Goal: Transaction & Acquisition: Download file/media

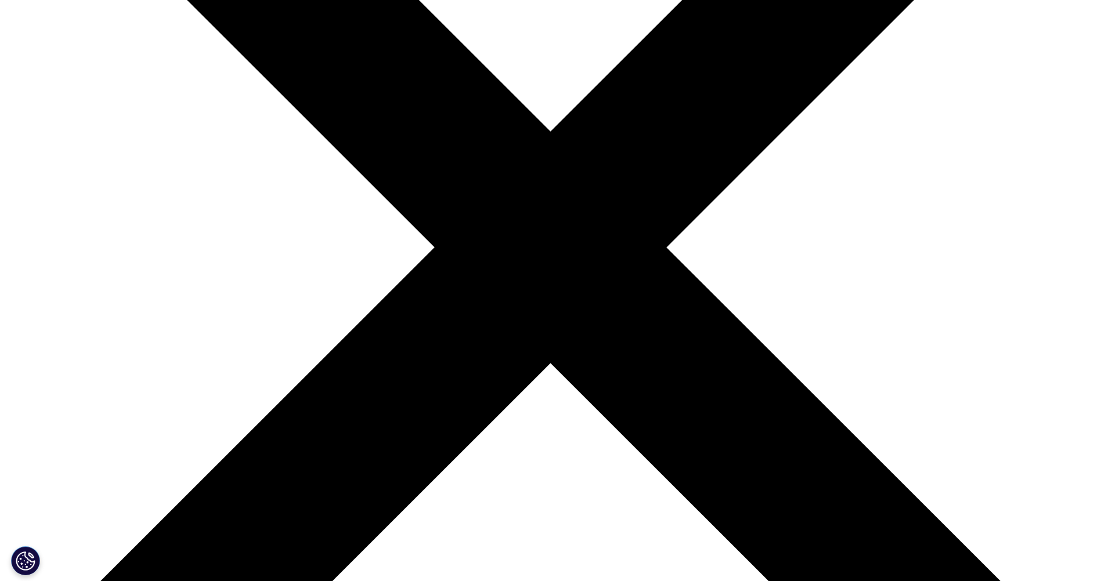
scroll to position [348, 0]
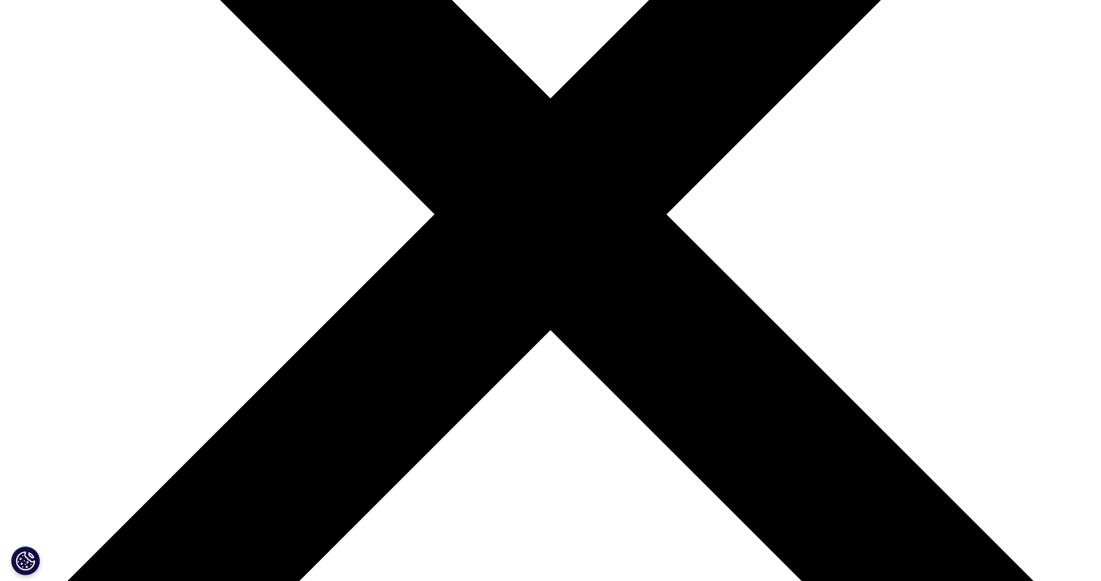
drag, startPoint x: 385, startPoint y: 319, endPoint x: 378, endPoint y: 233, distance: 86.7
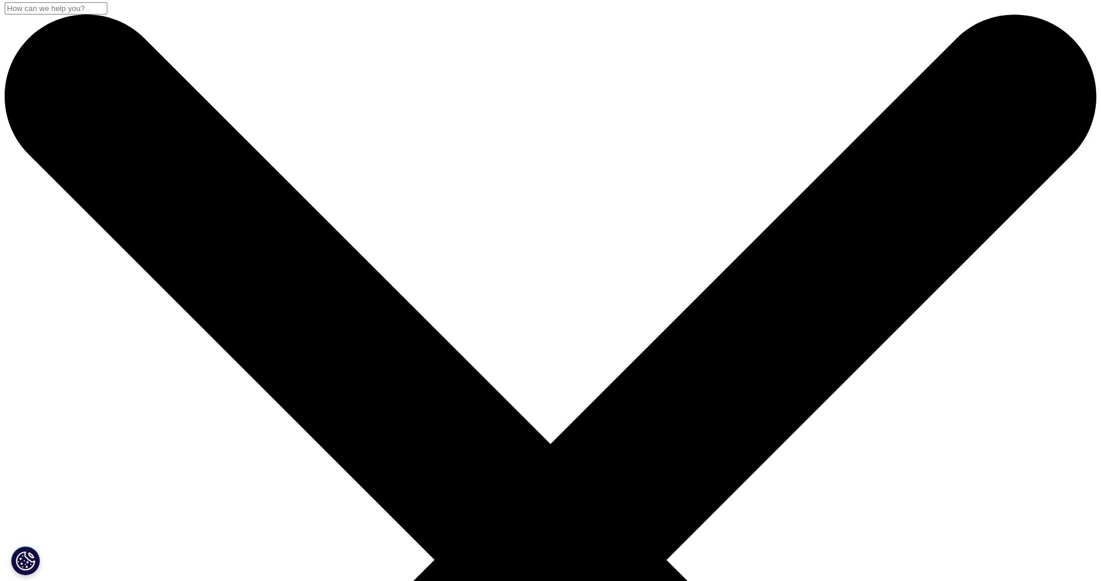
scroll to position [0, 0]
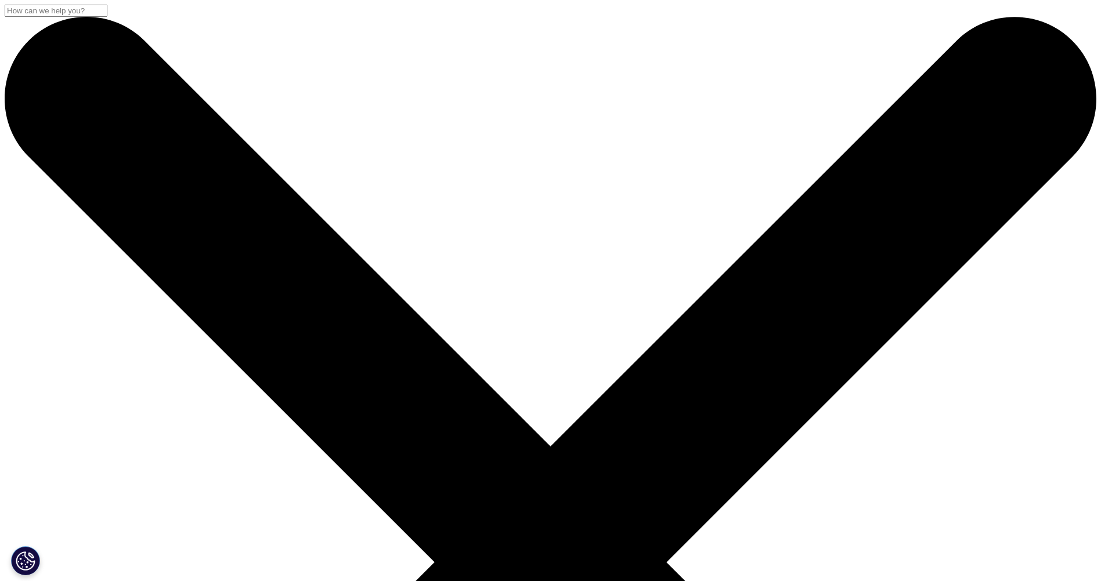
drag, startPoint x: 497, startPoint y: 197, endPoint x: 212, endPoint y: 149, distance: 288.8
copy div "The Use of Medicines in the U.S. 2023"
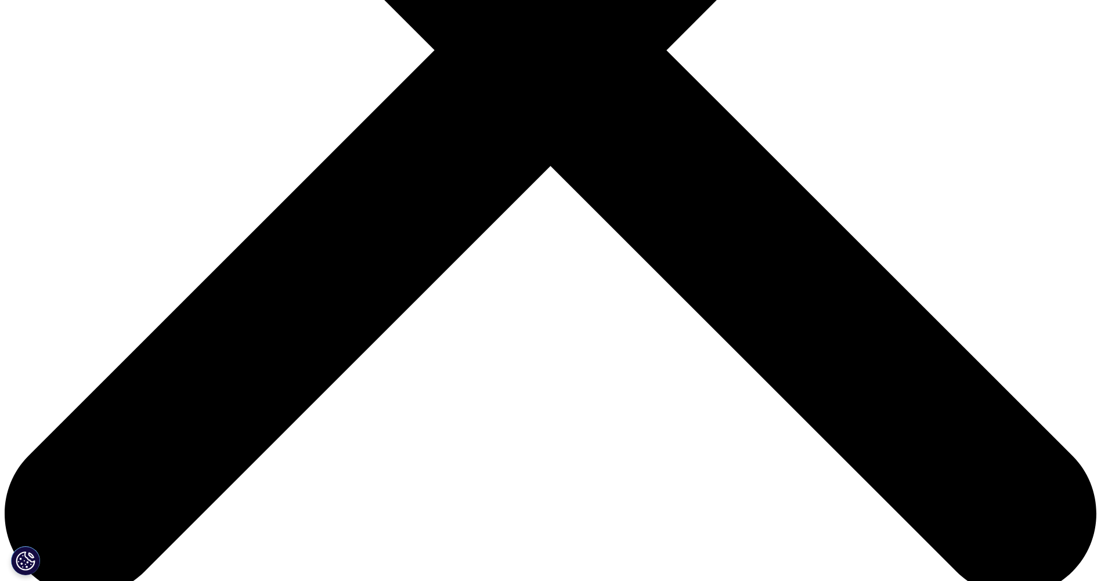
scroll to position [522, 0]
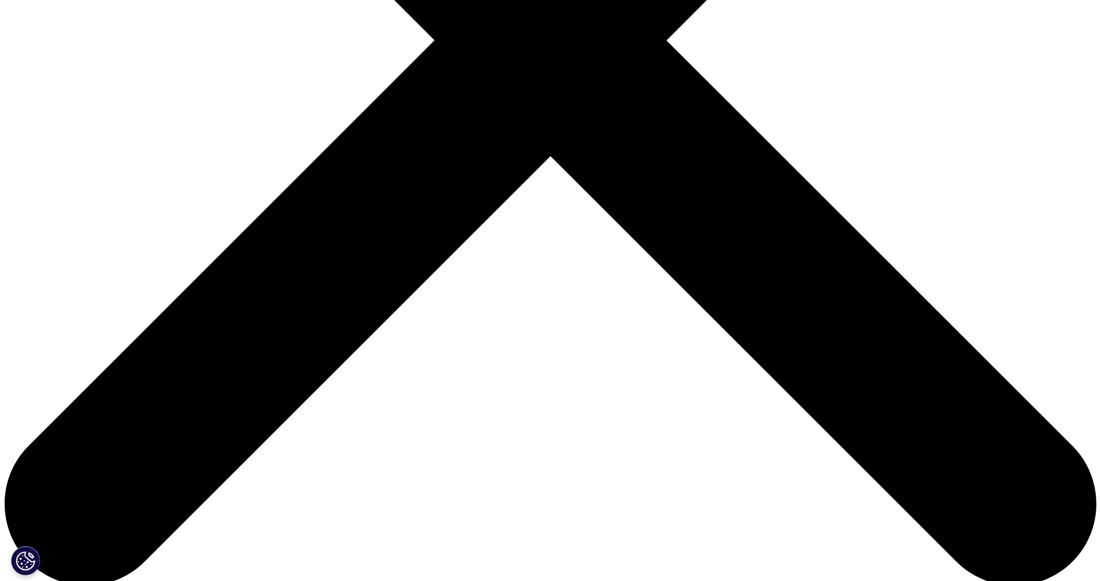
type input "the use"
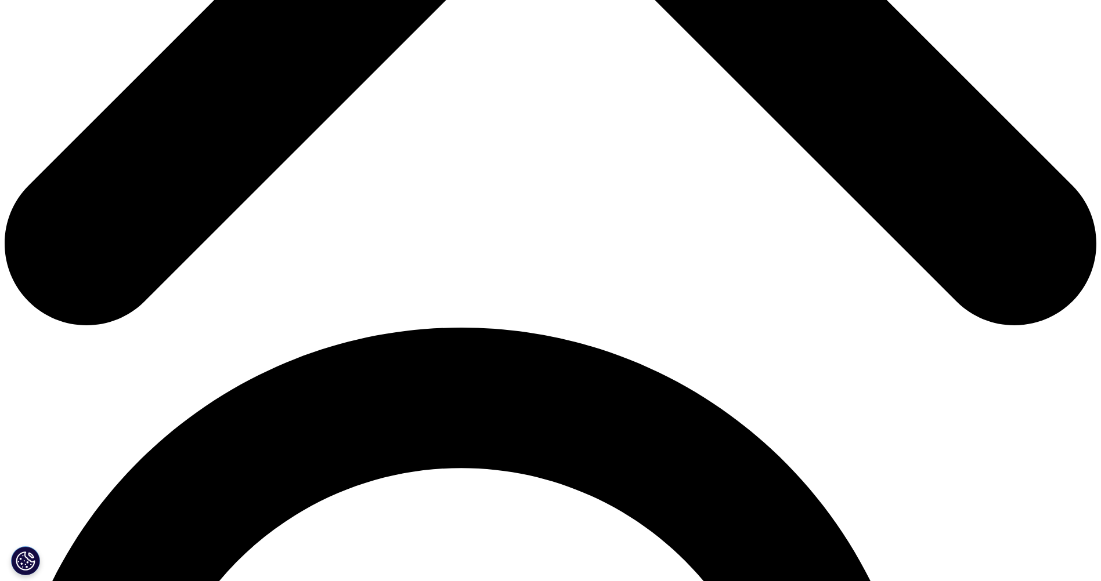
scroll to position [812, 0]
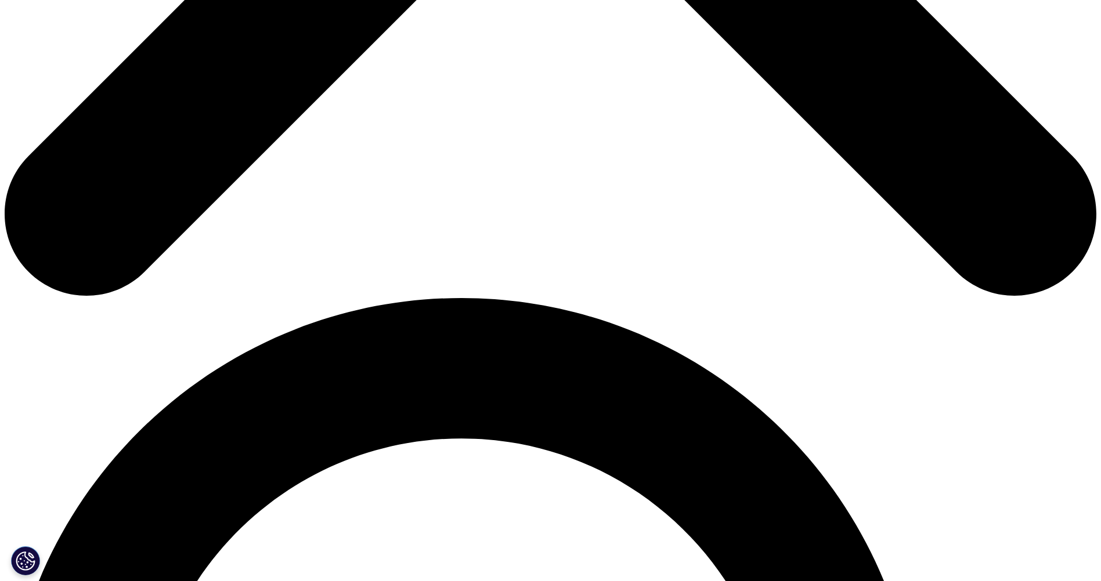
drag, startPoint x: 636, startPoint y: 271, endPoint x: 386, endPoint y: 19, distance: 354.9
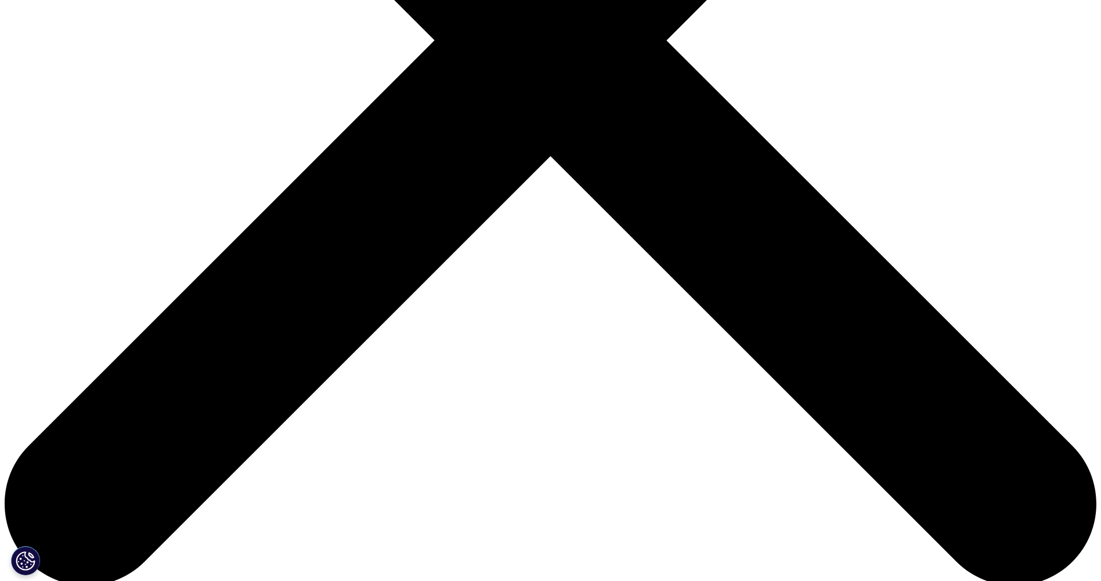
scroll to position [522, 0]
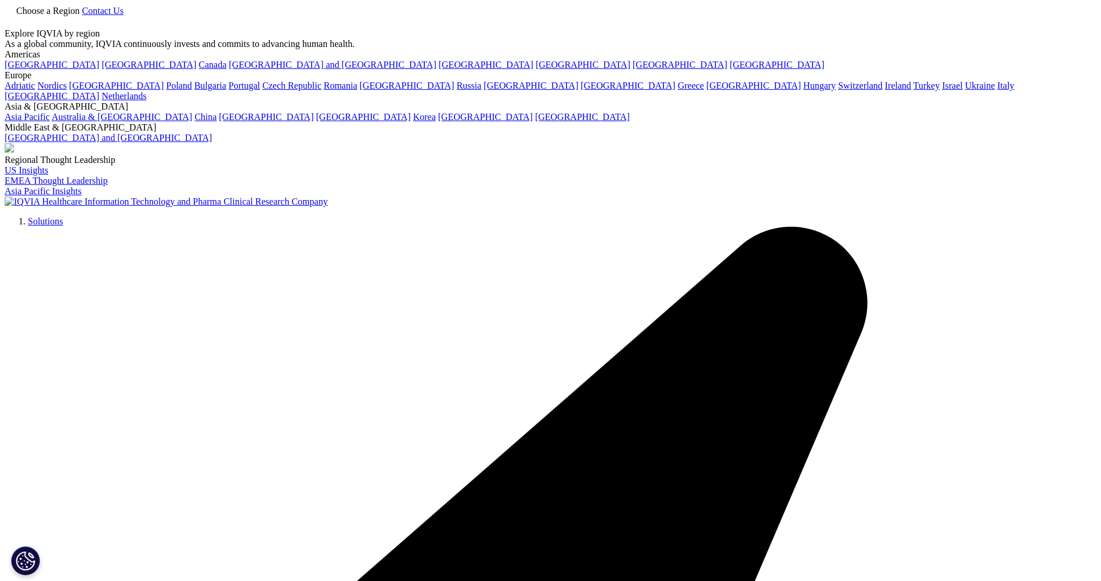
scroll to position [388, 685]
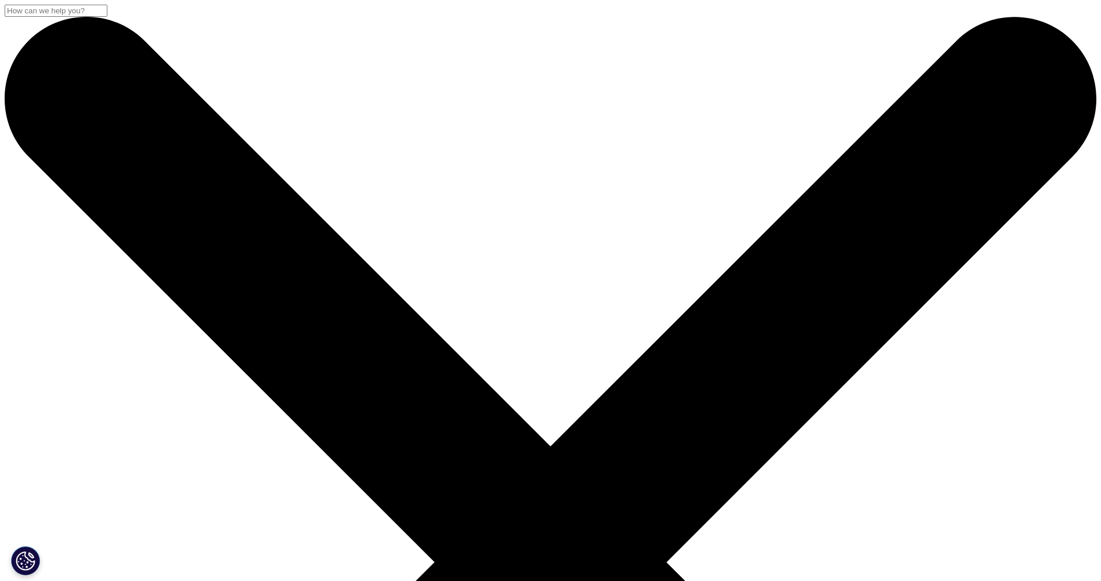
drag, startPoint x: 380, startPoint y: 330, endPoint x: 262, endPoint y: 180, distance: 190.9
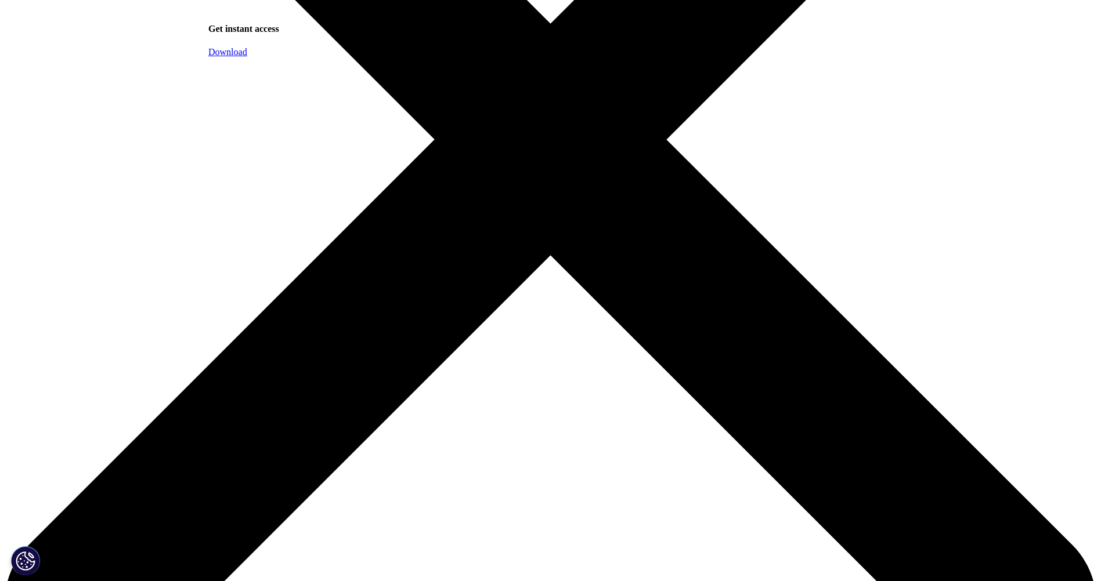
scroll to position [580, 0]
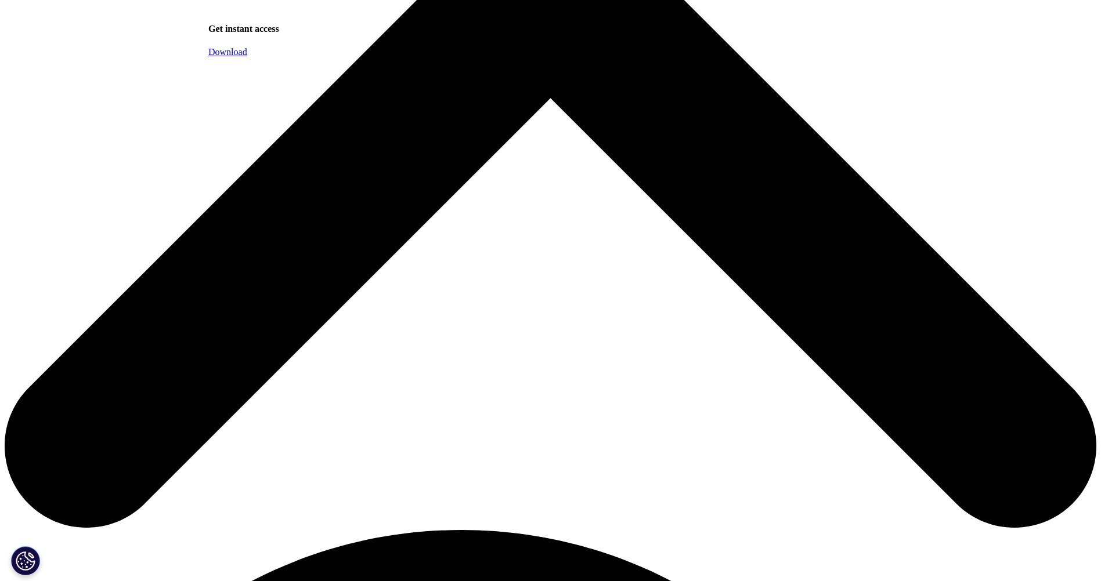
click at [247, 57] on link "Download" at bounding box center [227, 52] width 39 height 10
